Goal: Check status

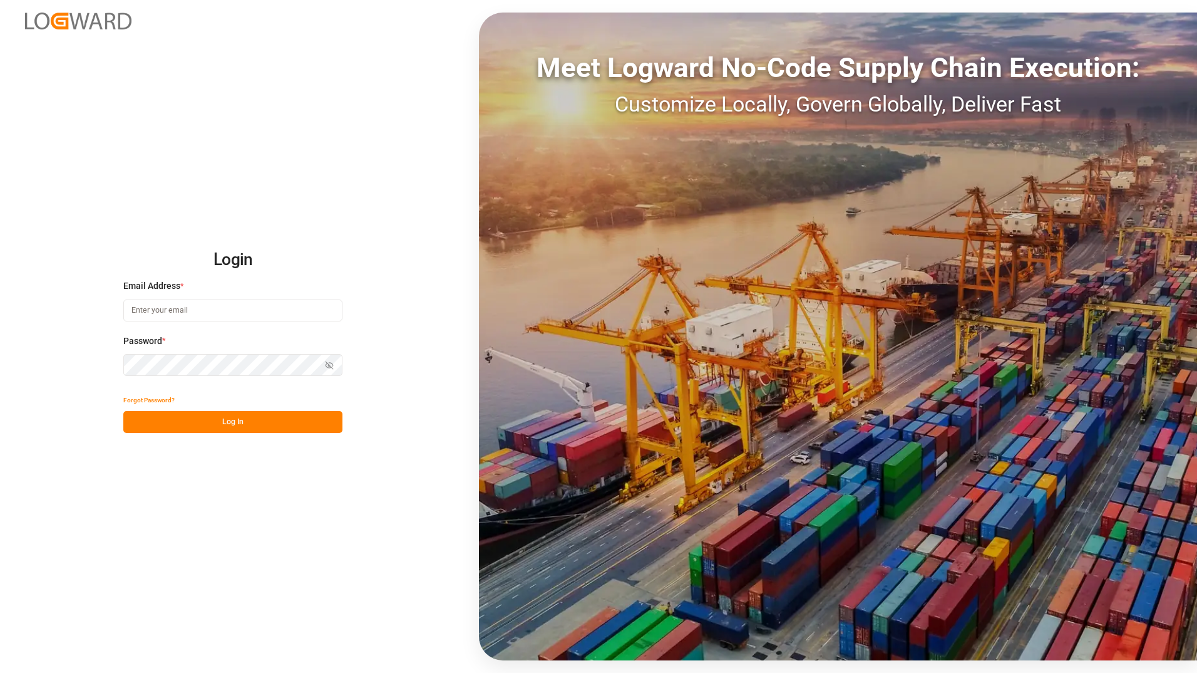
click at [150, 311] on input at bounding box center [232, 310] width 219 height 22
type input "[PERSON_NAME][EMAIL_ADDRESS][DOMAIN_NAME]"
click at [267, 423] on button "Log In" at bounding box center [232, 422] width 219 height 22
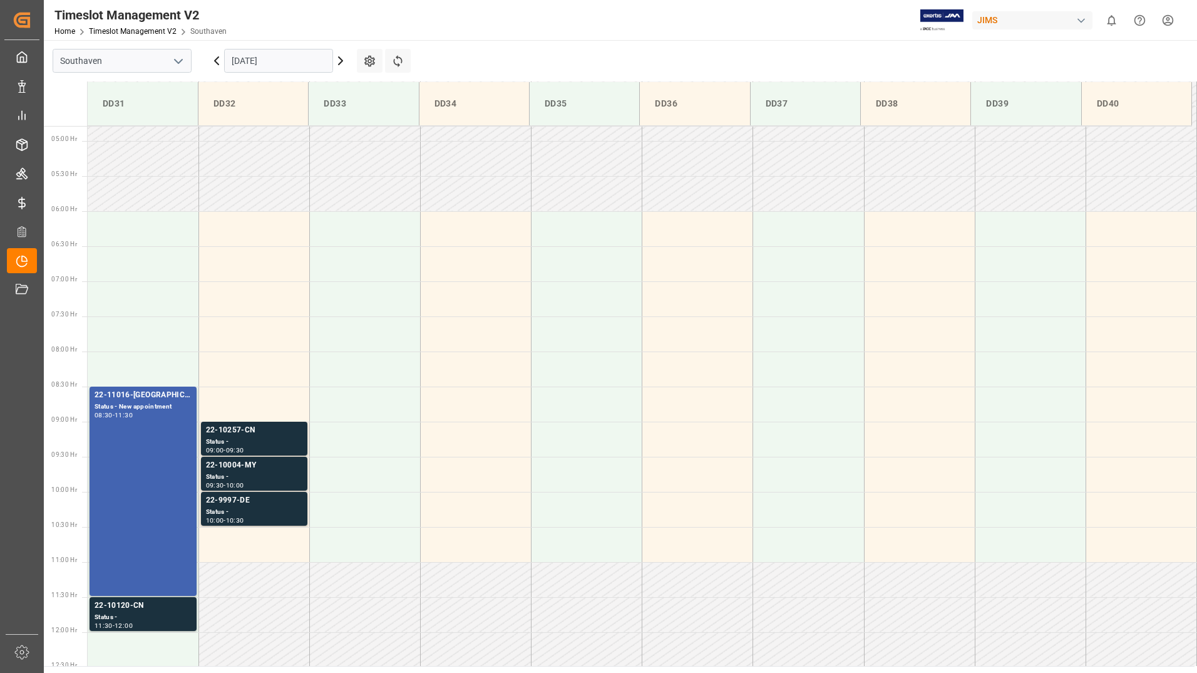
scroll to position [343, 0]
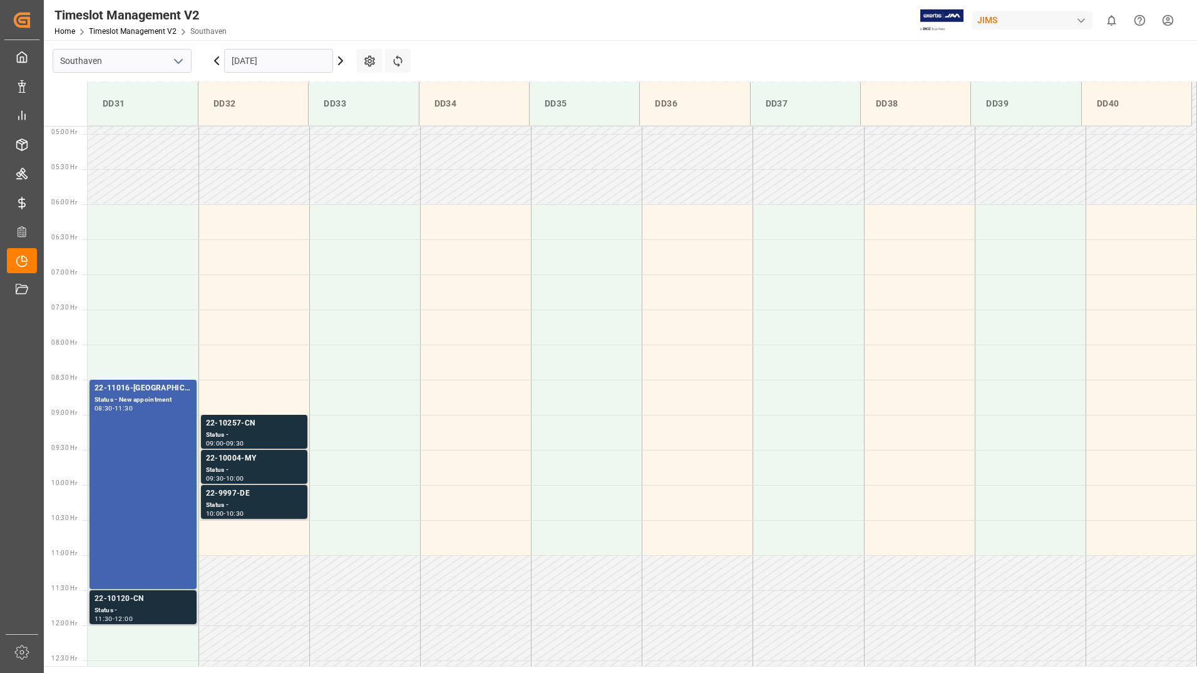
click at [155, 607] on div "Status -" at bounding box center [143, 610] width 97 height 11
click at [286, 426] on div "22-10257-CN" at bounding box center [254, 423] width 96 height 13
click at [286, 463] on div "22-10004-MY" at bounding box center [254, 458] width 96 height 13
click at [279, 502] on div "Status -" at bounding box center [254, 505] width 96 height 11
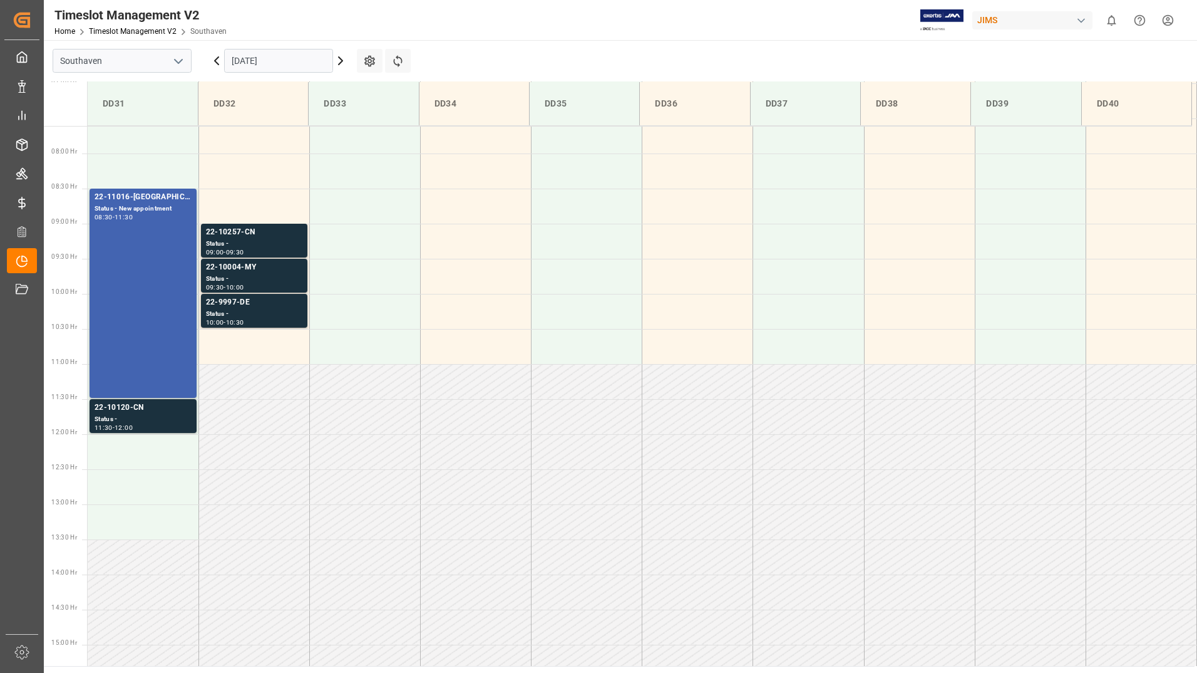
scroll to position [564, 0]
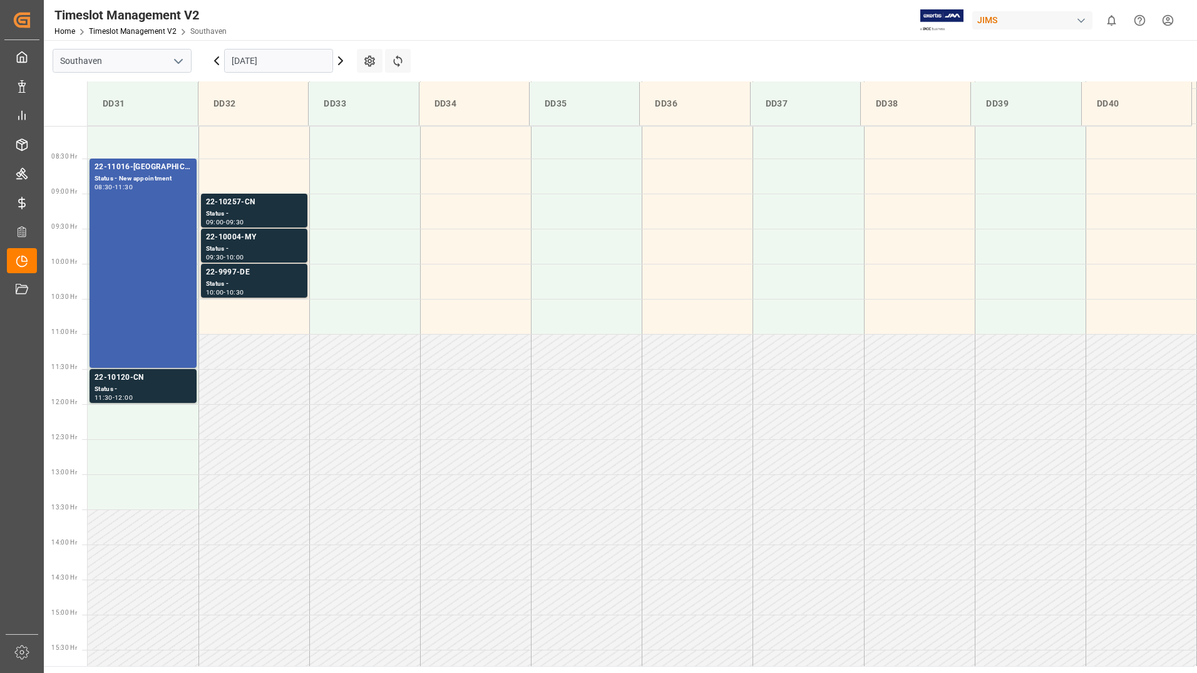
click at [341, 59] on icon at bounding box center [341, 61] width 4 height 8
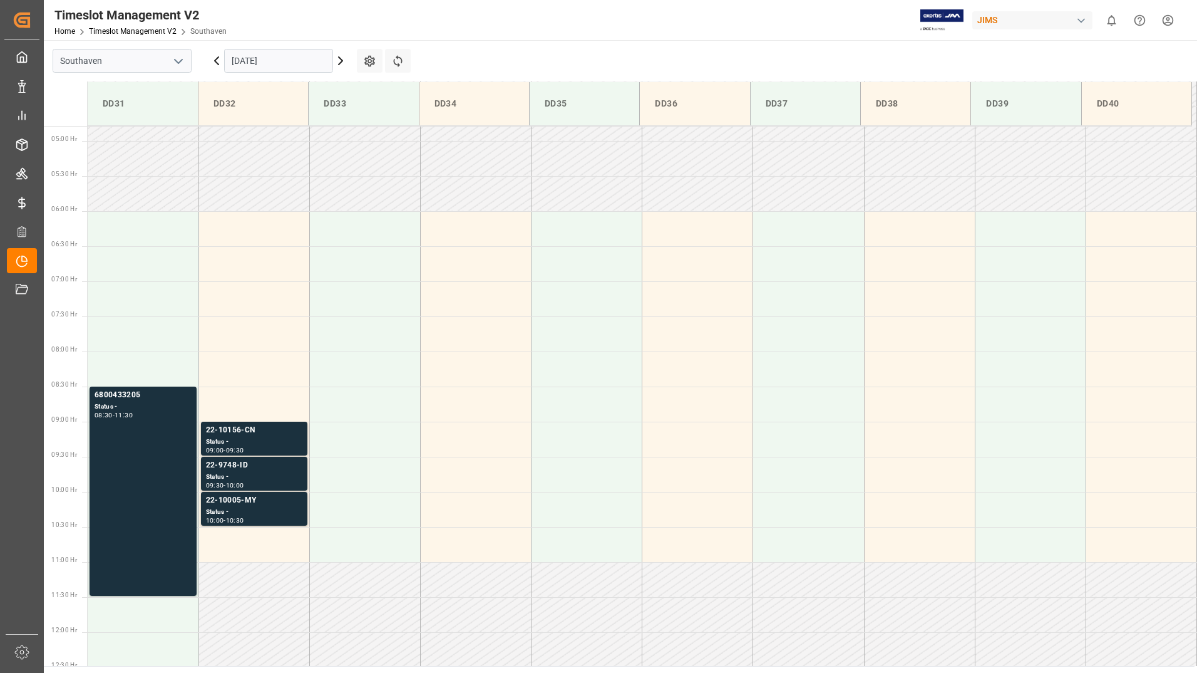
scroll to position [343, 0]
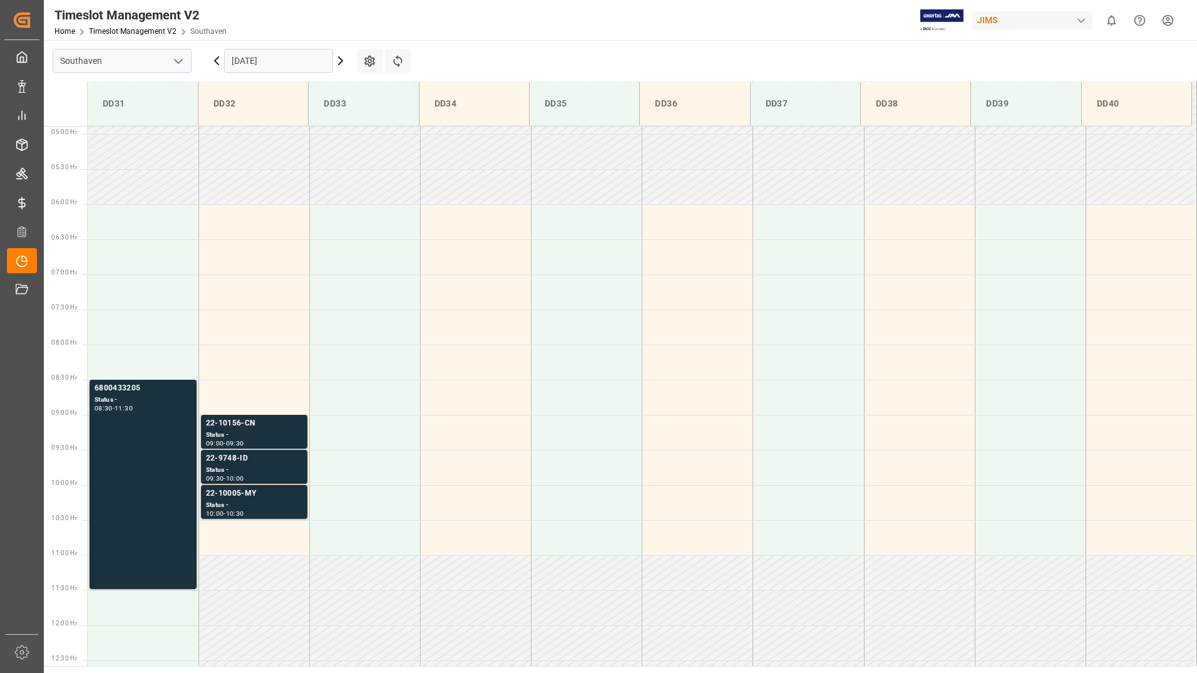
click at [341, 59] on icon at bounding box center [341, 61] width 4 height 8
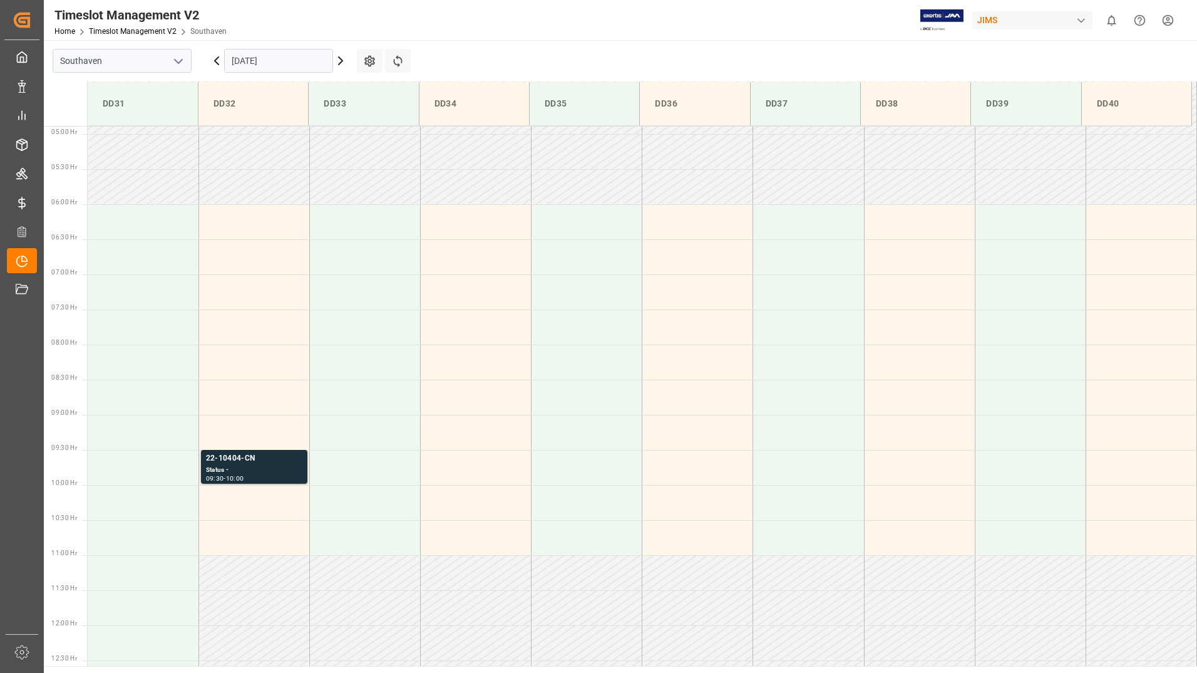
click at [340, 59] on icon at bounding box center [340, 60] width 15 height 15
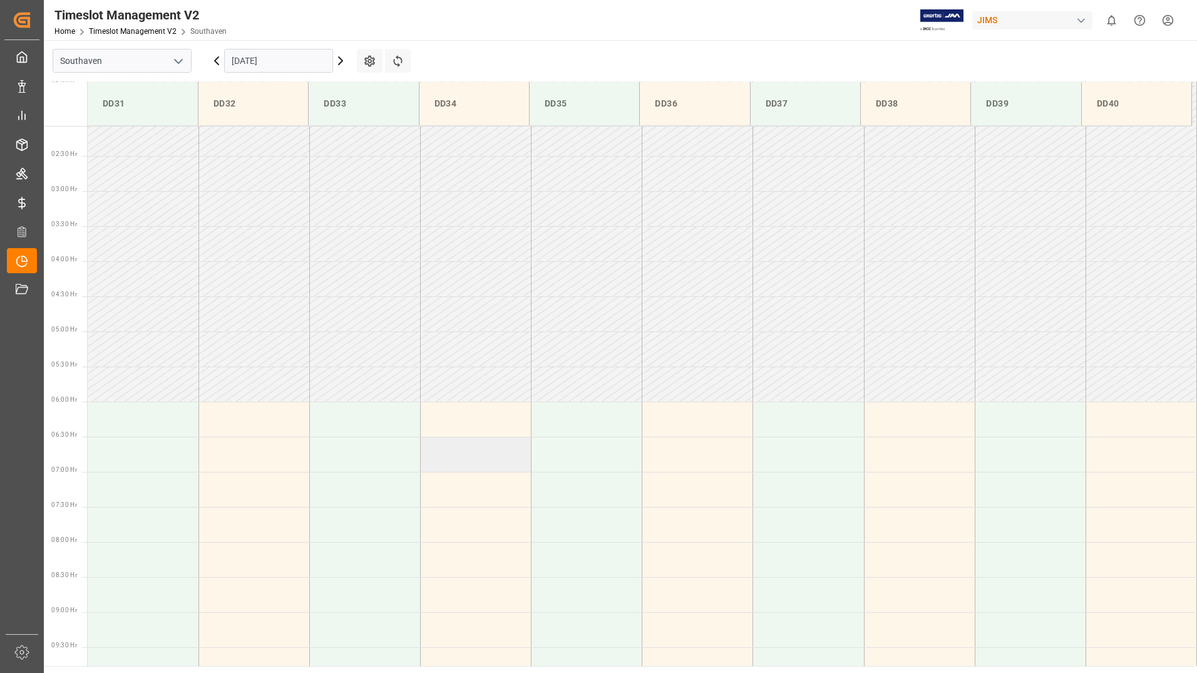
scroll to position [0, 0]
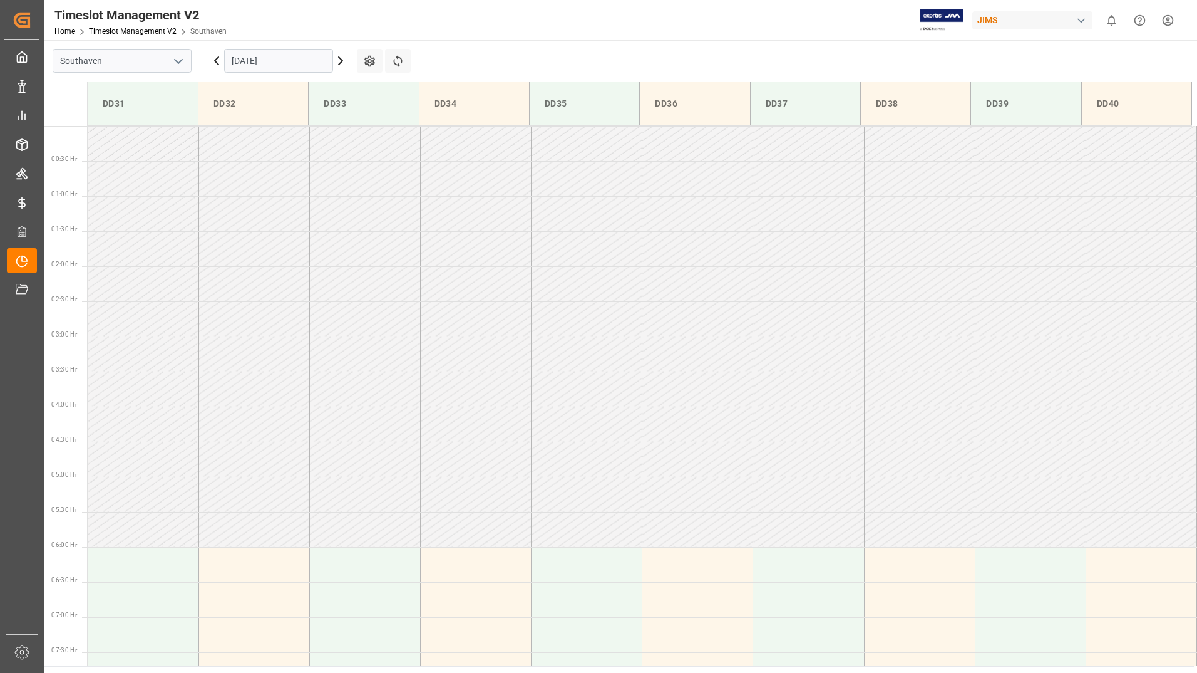
click at [220, 59] on icon at bounding box center [216, 60] width 15 height 15
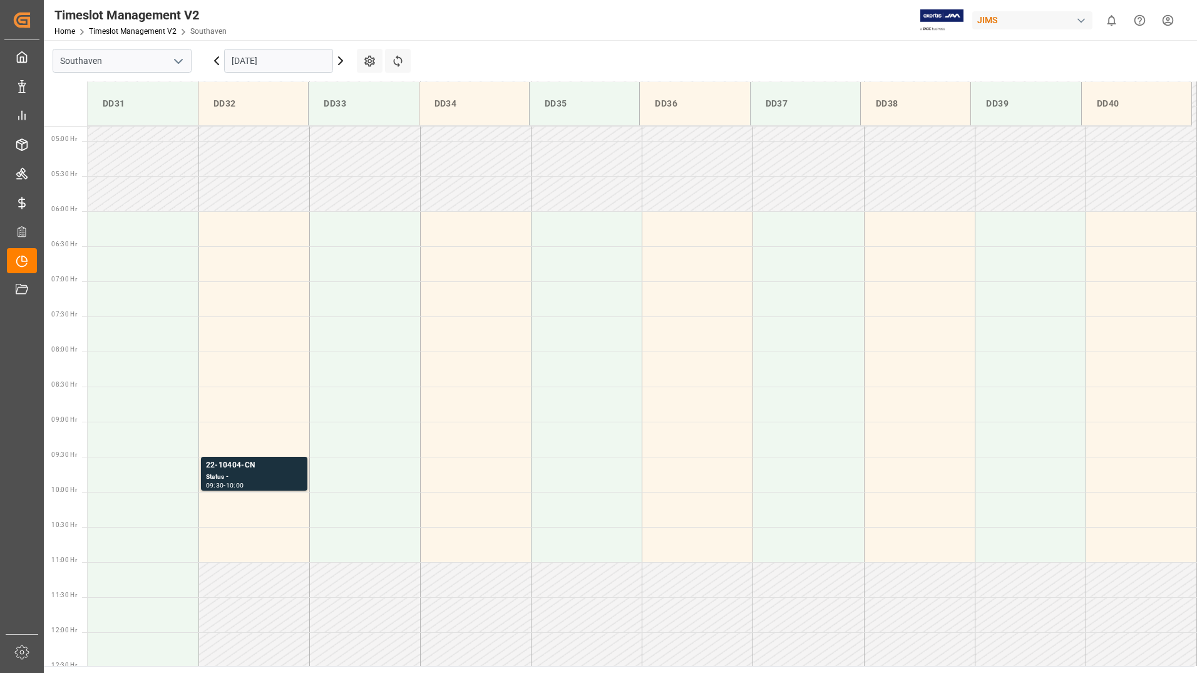
scroll to position [343, 0]
click at [220, 59] on icon at bounding box center [216, 60] width 15 height 15
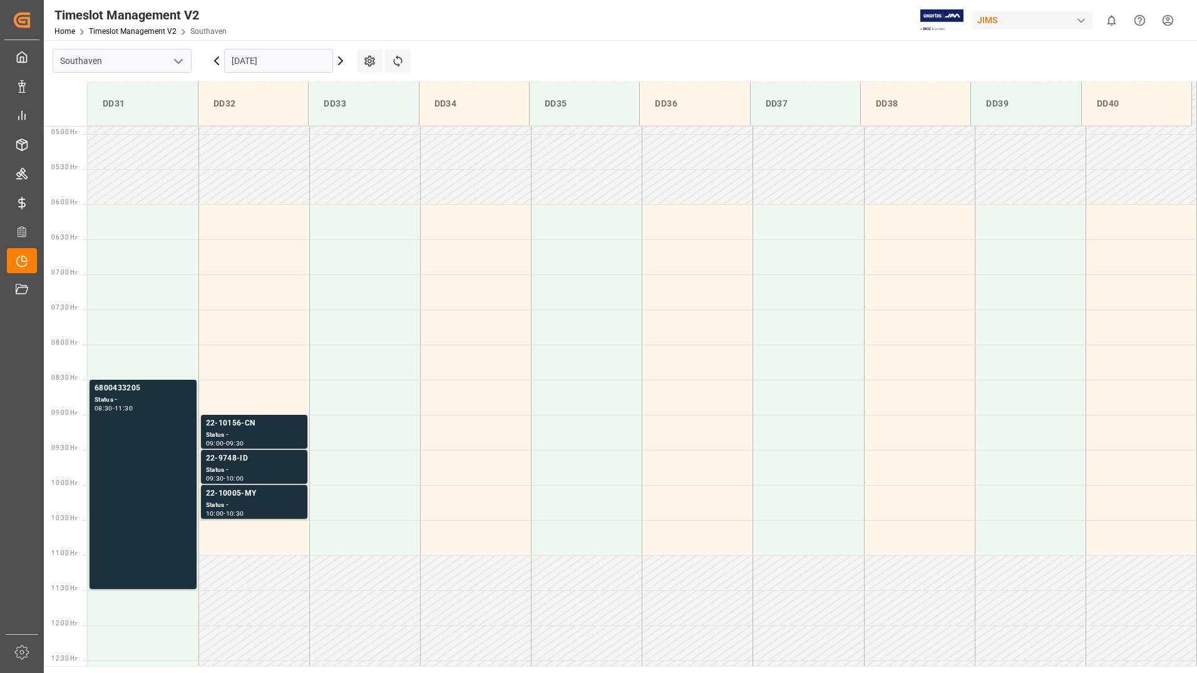
click at [220, 59] on icon at bounding box center [216, 60] width 15 height 15
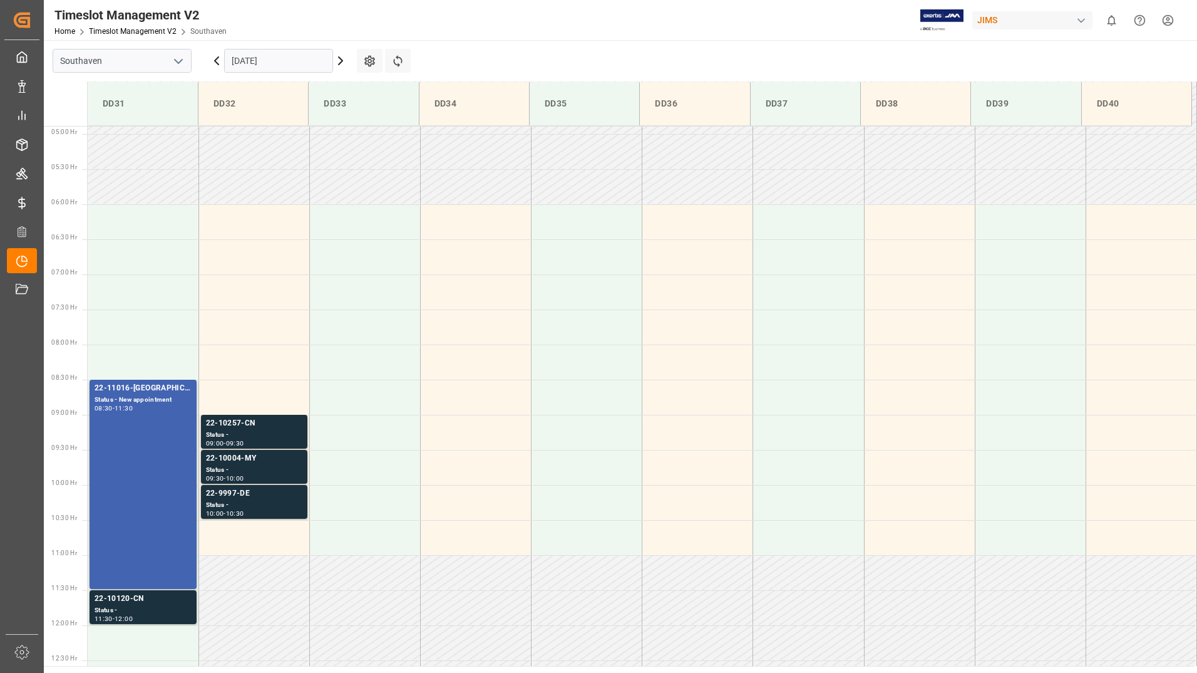
click at [220, 59] on icon at bounding box center [216, 60] width 15 height 15
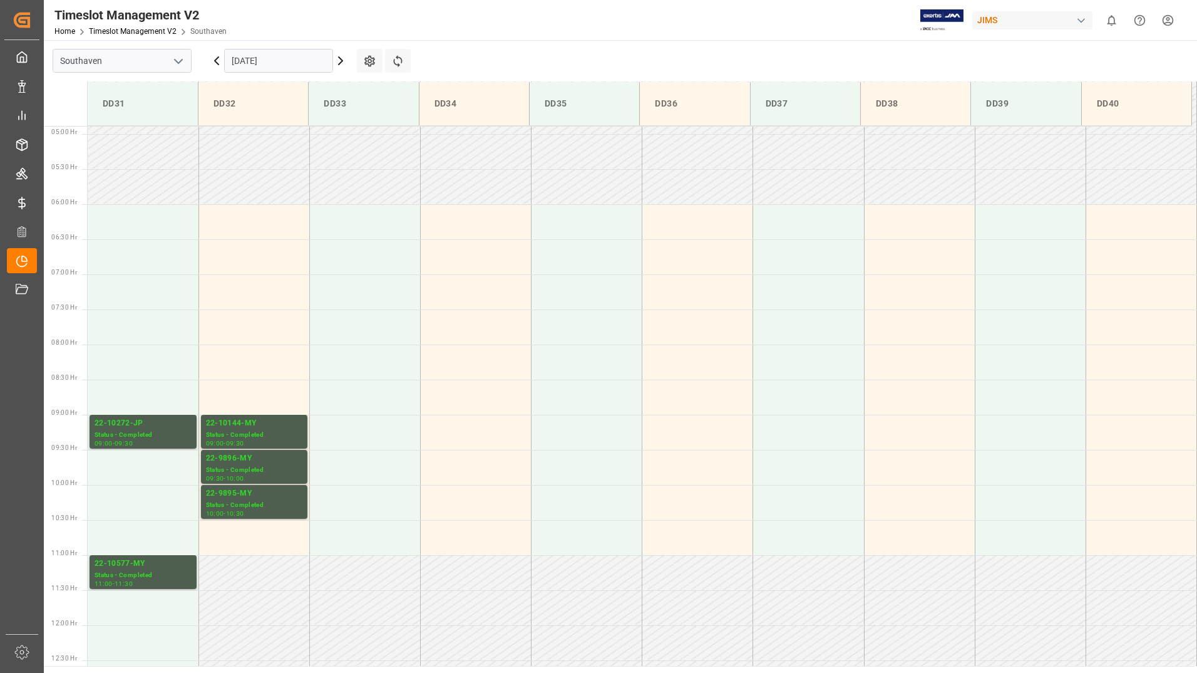
click at [343, 61] on icon at bounding box center [340, 60] width 15 height 15
